Goal: Information Seeking & Learning: Learn about a topic

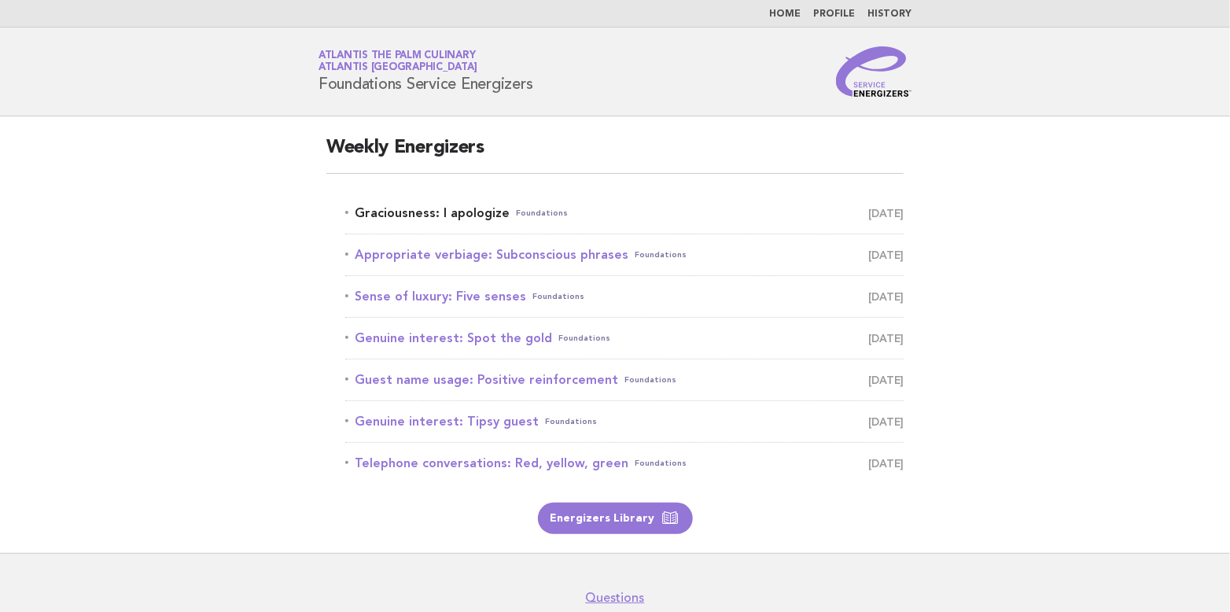
click at [433, 211] on link "Graciousness: I apologize Foundations [DATE]" at bounding box center [624, 213] width 558 height 22
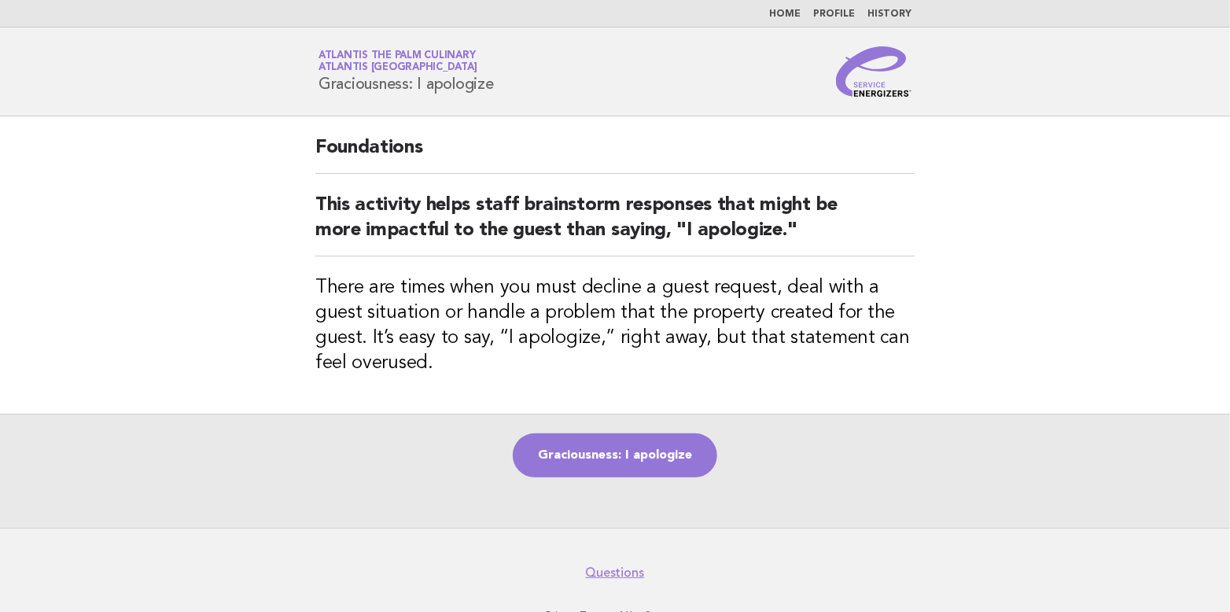
drag, startPoint x: 322, startPoint y: 78, endPoint x: 501, endPoint y: 100, distance: 180.7
click at [501, 100] on header "Service Energizers Atlantis The Palm Culinary Atlantis Dubai Graciousness: I ap…" at bounding box center [615, 72] width 1230 height 89
copy h1 "Graciousness: I apologize"
click at [625, 448] on link "Graciousness: I apologize" at bounding box center [615, 455] width 205 height 44
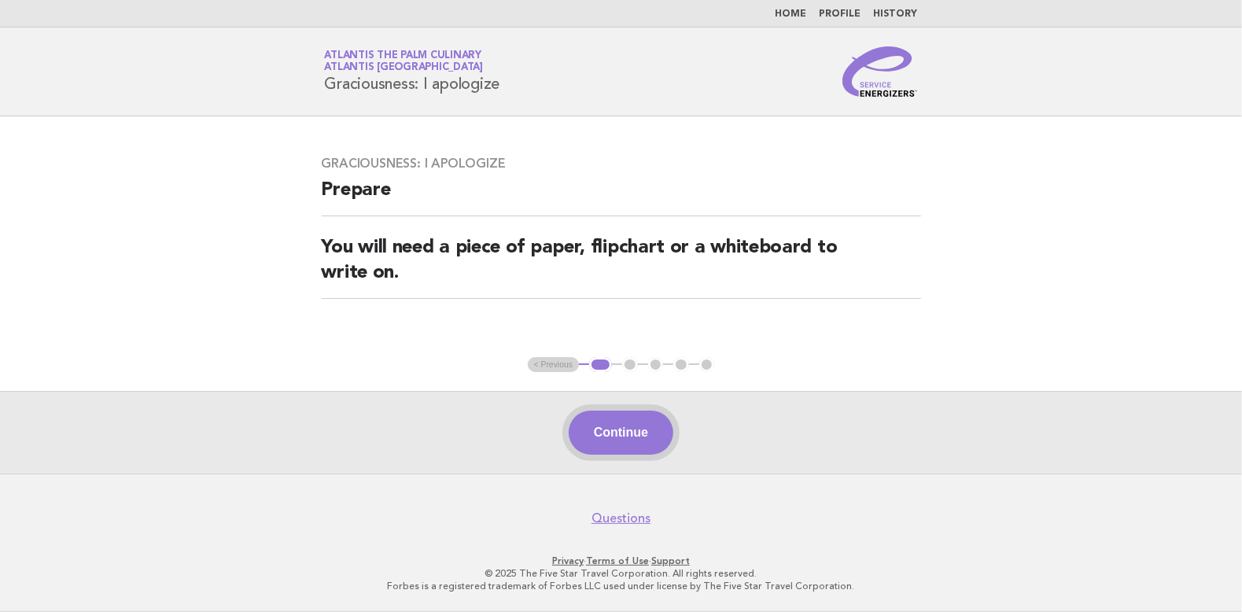
click at [619, 425] on button "Continue" at bounding box center [621, 433] width 105 height 44
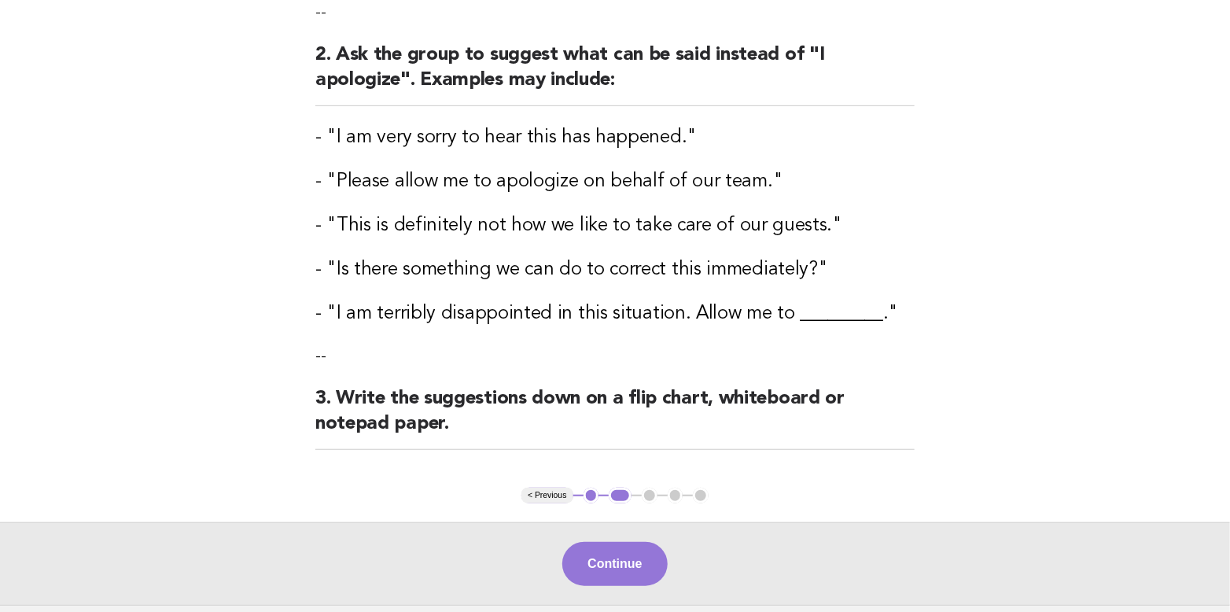
scroll to position [392, 0]
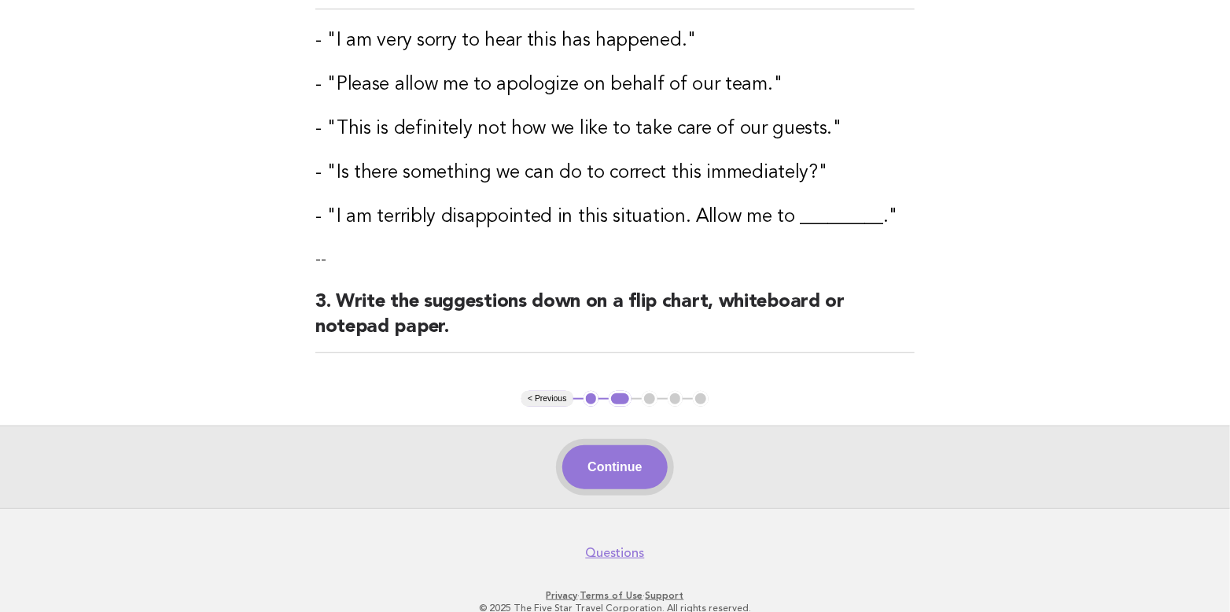
click at [637, 463] on button "Continue" at bounding box center [614, 467] width 105 height 44
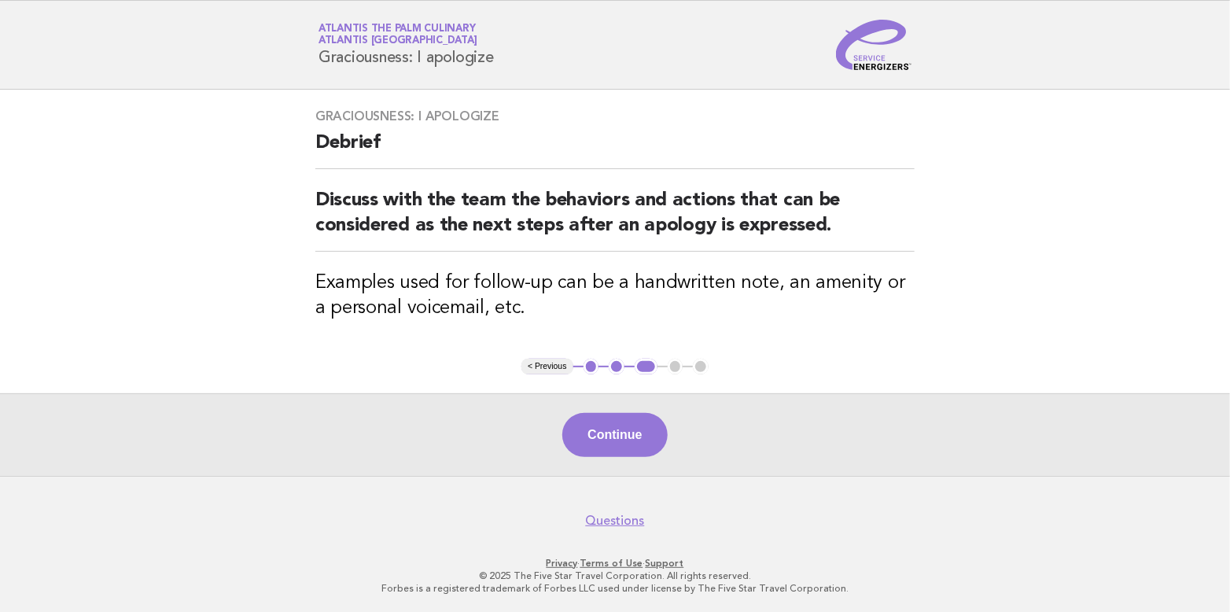
scroll to position [0, 0]
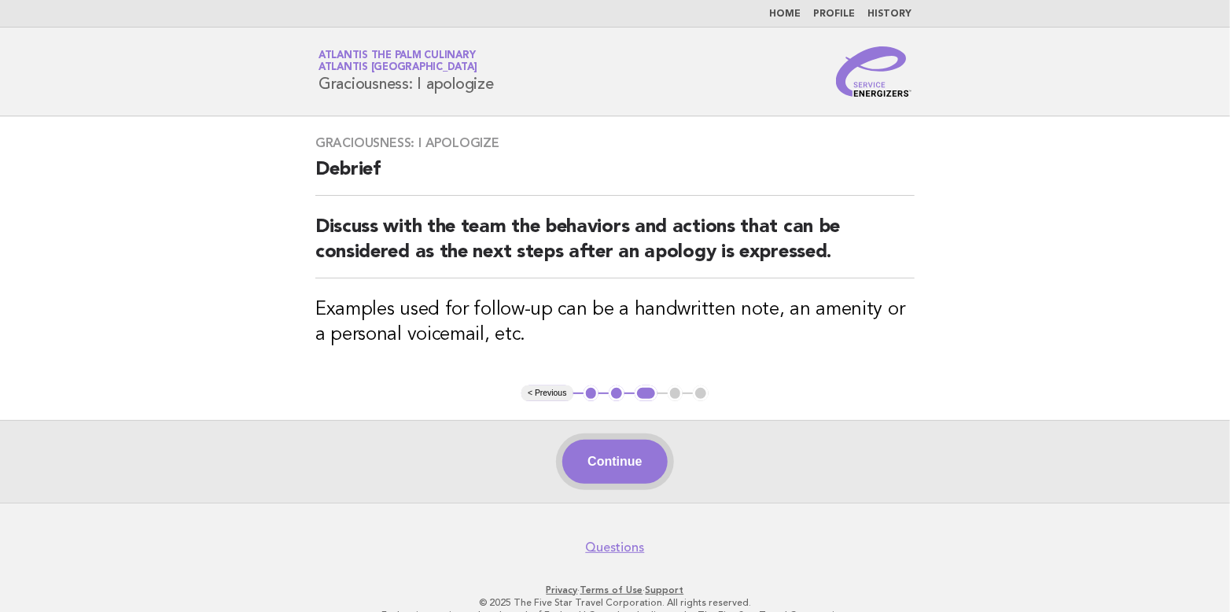
click at [598, 476] on button "Continue" at bounding box center [614, 462] width 105 height 44
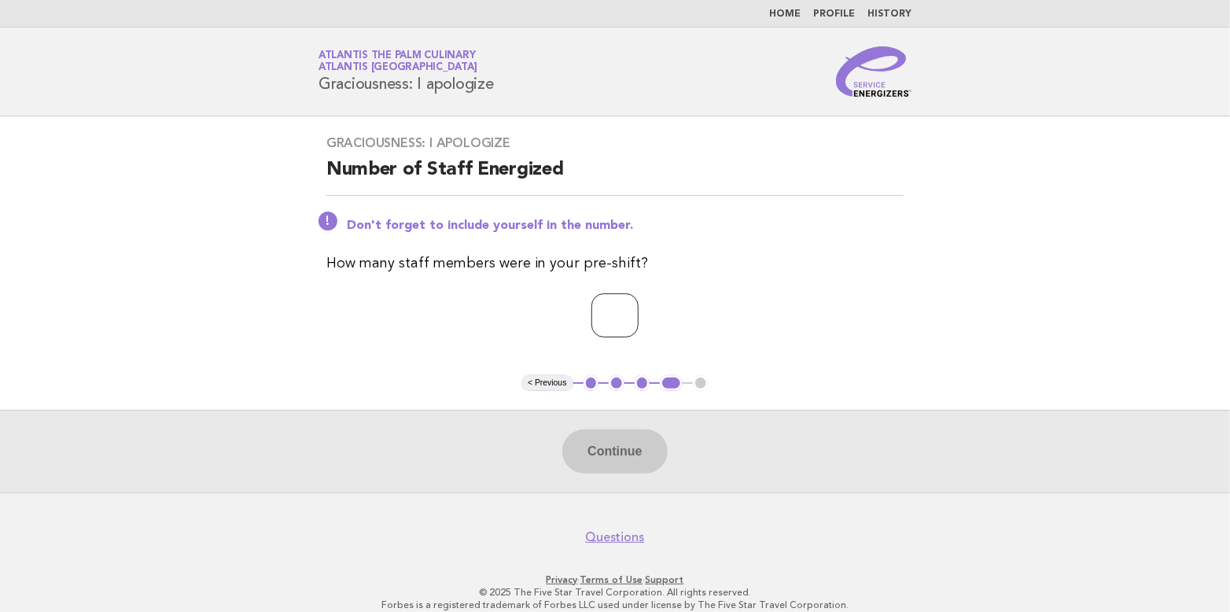
click at [639, 310] on input "*" at bounding box center [614, 315] width 47 height 44
type input "*"
click at [639, 310] on input "*" at bounding box center [614, 315] width 47 height 44
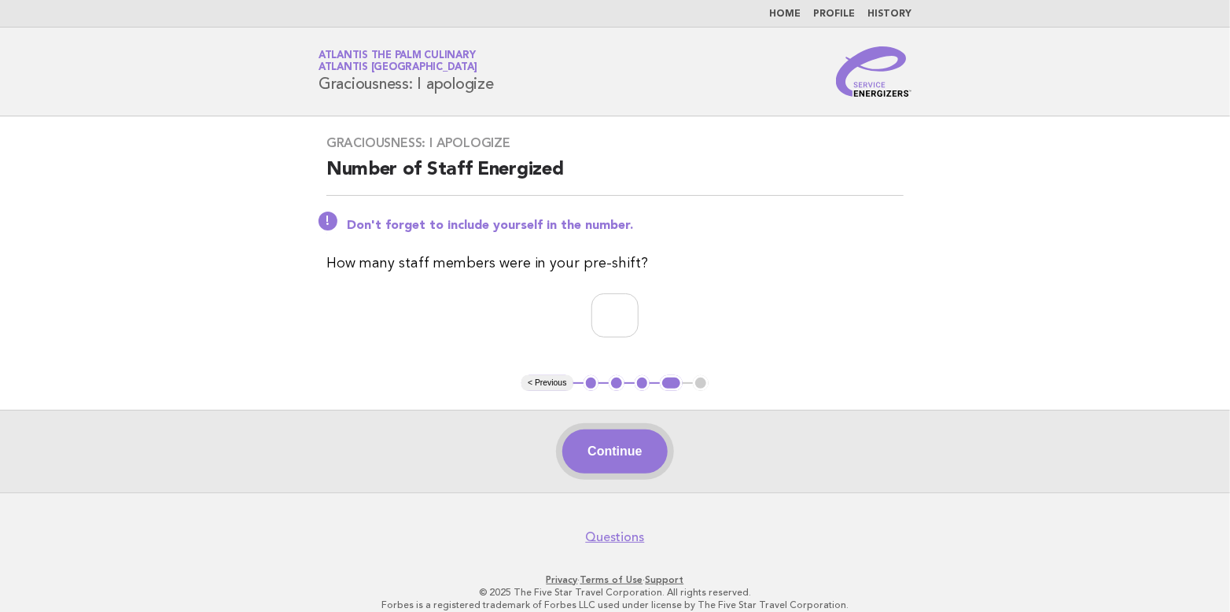
click at [636, 443] on button "Continue" at bounding box center [614, 451] width 105 height 44
